Goal: Find specific page/section: Find specific page/section

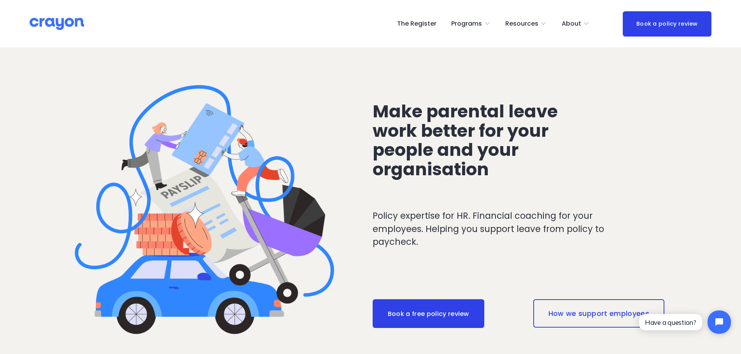
click at [425, 25] on link "The Register" at bounding box center [416, 24] width 39 height 12
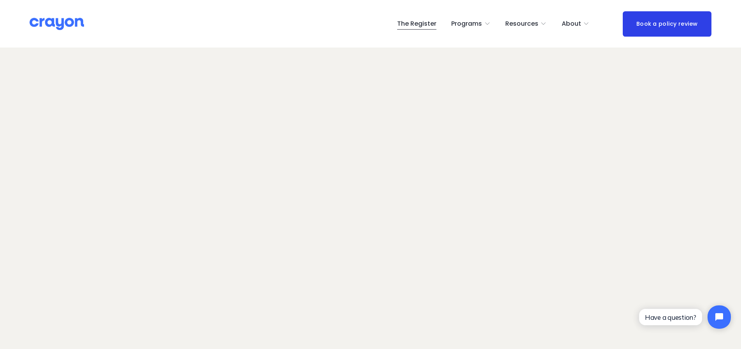
click at [417, 26] on link "The Register" at bounding box center [416, 24] width 39 height 12
